Goal: Task Accomplishment & Management: Manage account settings

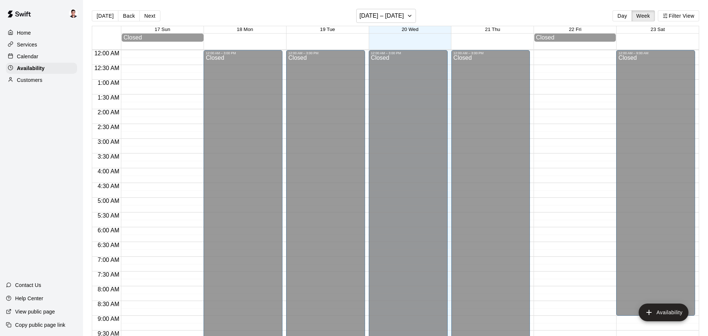
scroll to position [413, 0]
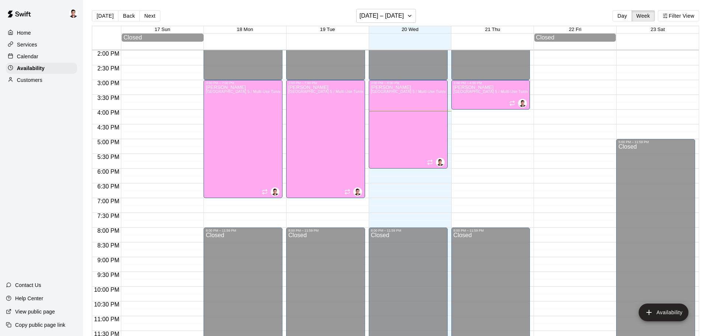
click at [28, 58] on p "Calendar" at bounding box center [27, 56] width 21 height 7
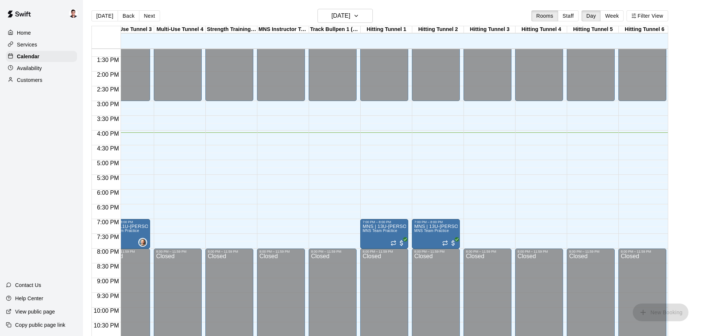
scroll to position [391, 390]
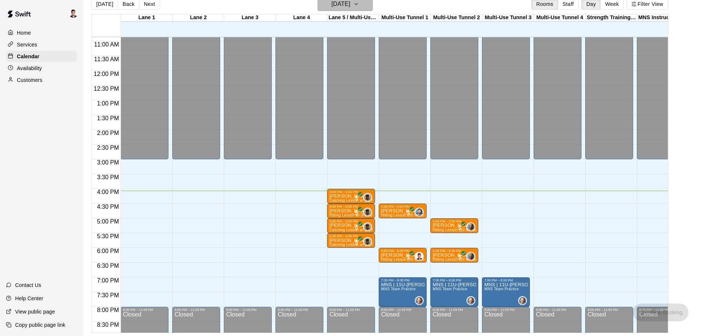
click at [359, 4] on icon "button" at bounding box center [356, 4] width 6 height 9
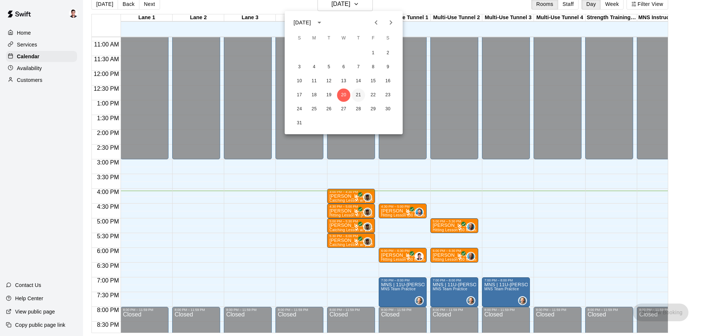
click at [358, 94] on button "21" at bounding box center [358, 95] width 13 height 13
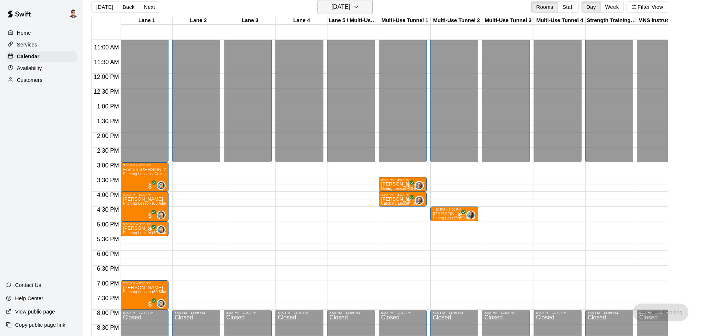
click at [359, 6] on icon "button" at bounding box center [356, 7] width 6 height 9
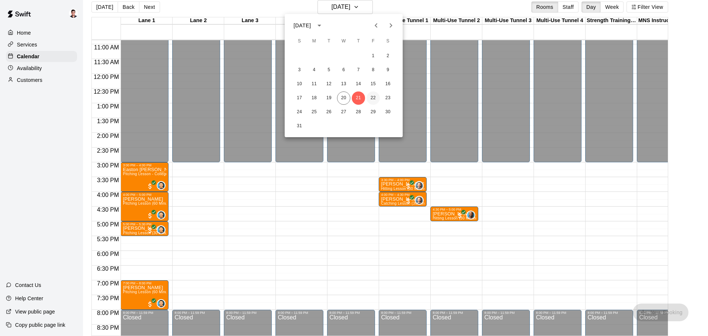
click at [372, 94] on button "22" at bounding box center [373, 97] width 13 height 13
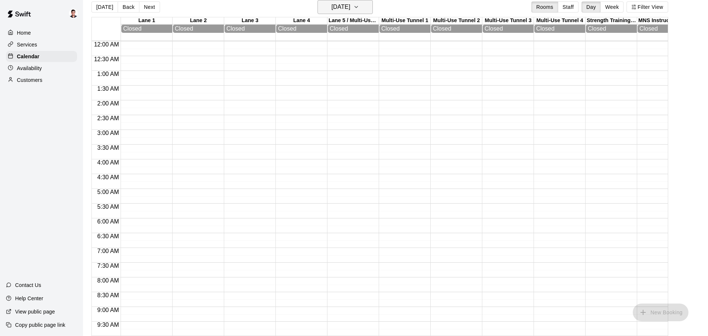
click at [359, 10] on icon "button" at bounding box center [356, 7] width 6 height 9
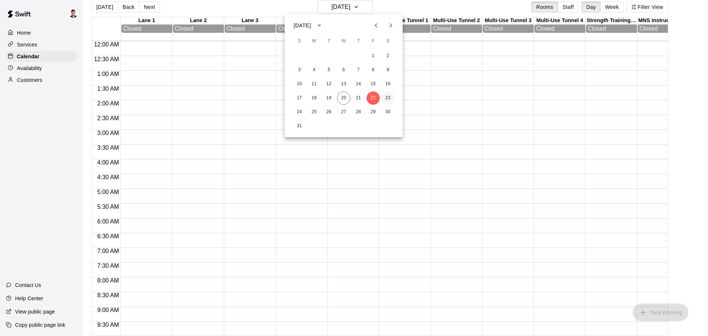
click at [388, 97] on button "23" at bounding box center [387, 97] width 13 height 13
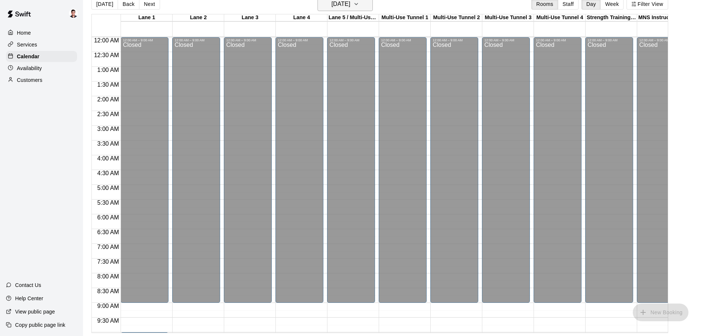
click at [359, 6] on icon "button" at bounding box center [356, 4] width 6 height 9
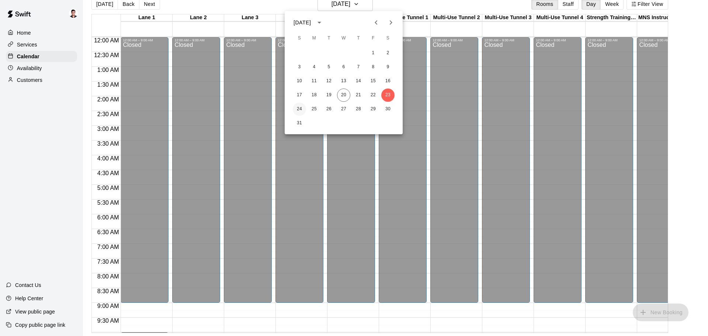
click at [299, 110] on button "24" at bounding box center [299, 109] width 13 height 13
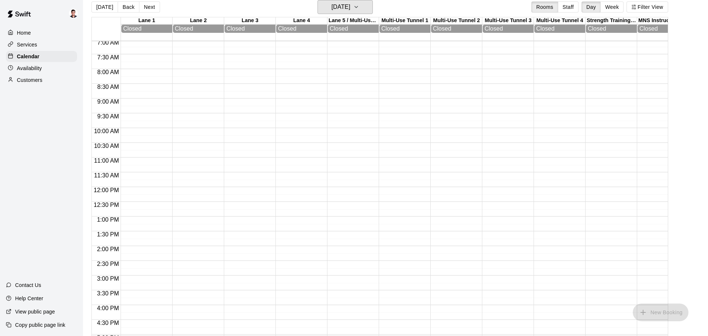
scroll to position [0, 0]
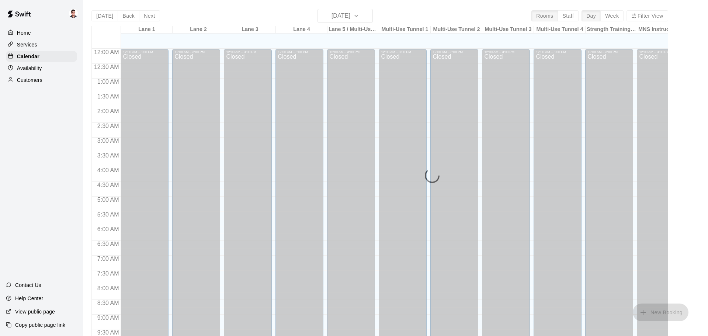
scroll to position [391, 0]
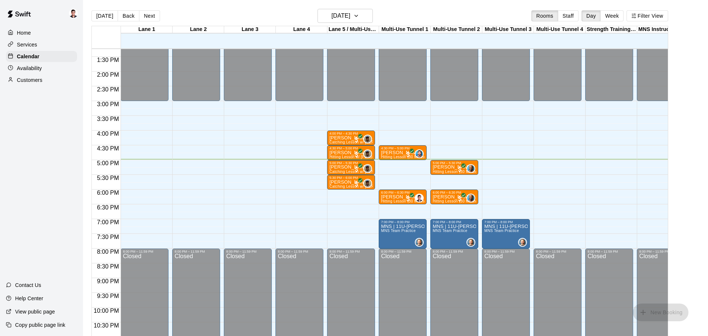
click at [320, 226] on div "12:00 AM – 3:00 PM Closed 8:00 PM – 11:59 PM Closed" at bounding box center [299, 13] width 48 height 708
